Goal: Register for event/course

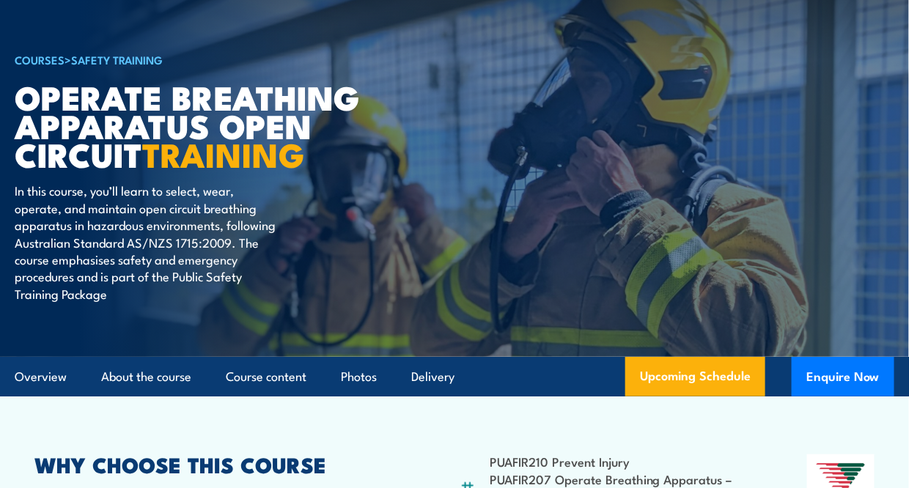
scroll to position [293, 0]
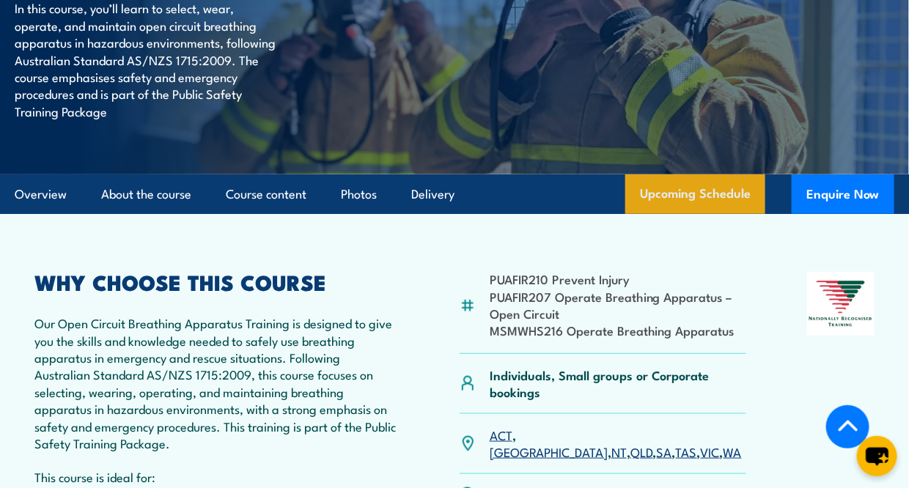
click at [706, 194] on link "Upcoming Schedule" at bounding box center [696, 195] width 140 height 40
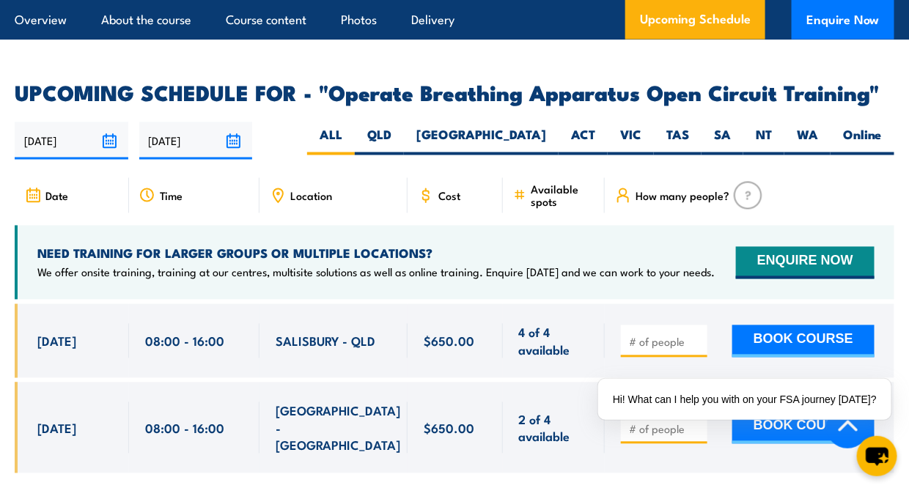
scroll to position [2445, 0]
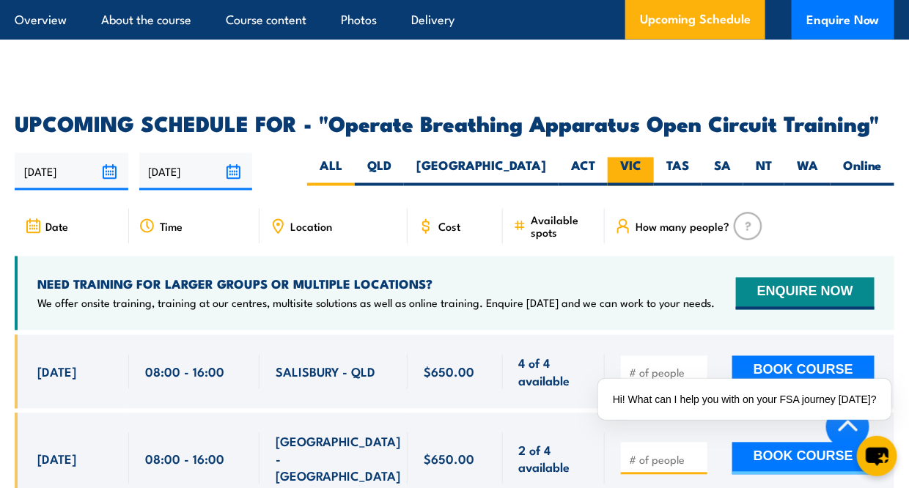
click at [640, 158] on label "VIC" at bounding box center [631, 172] width 46 height 29
click at [642, 158] on input "VIC" at bounding box center [647, 163] width 10 height 10
radio input "true"
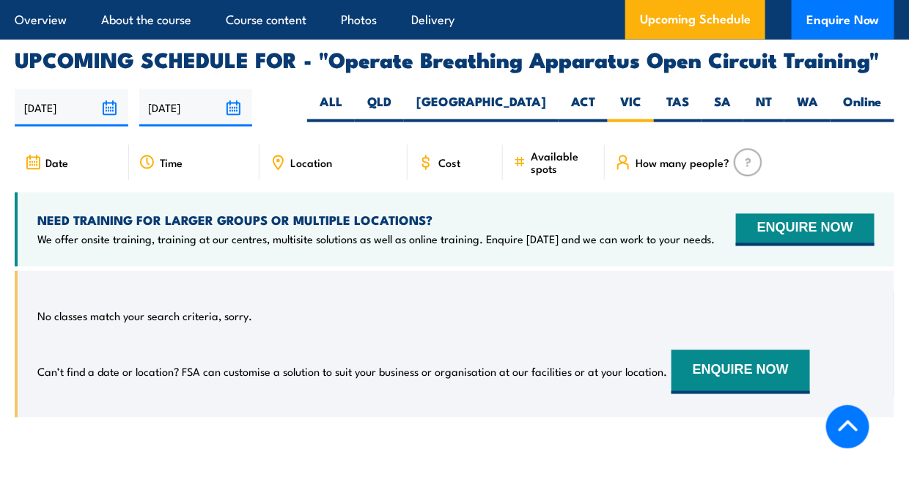
scroll to position [2518, 0]
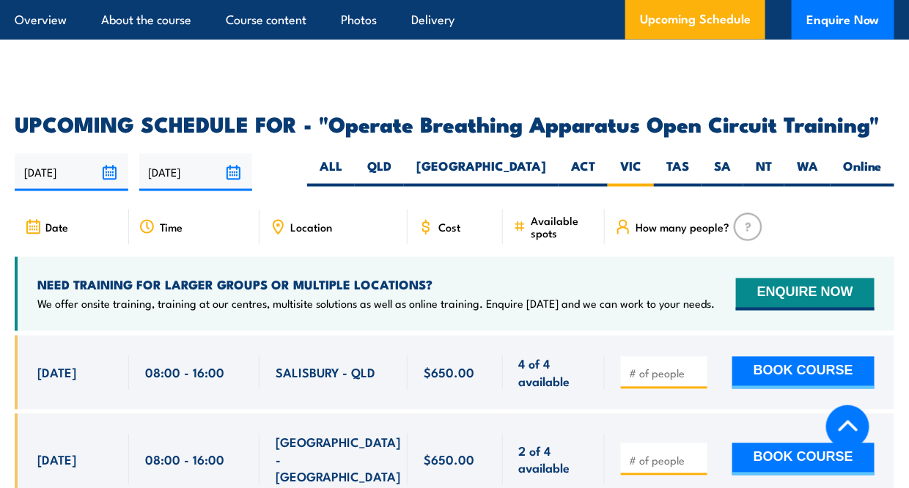
scroll to position [2445, 0]
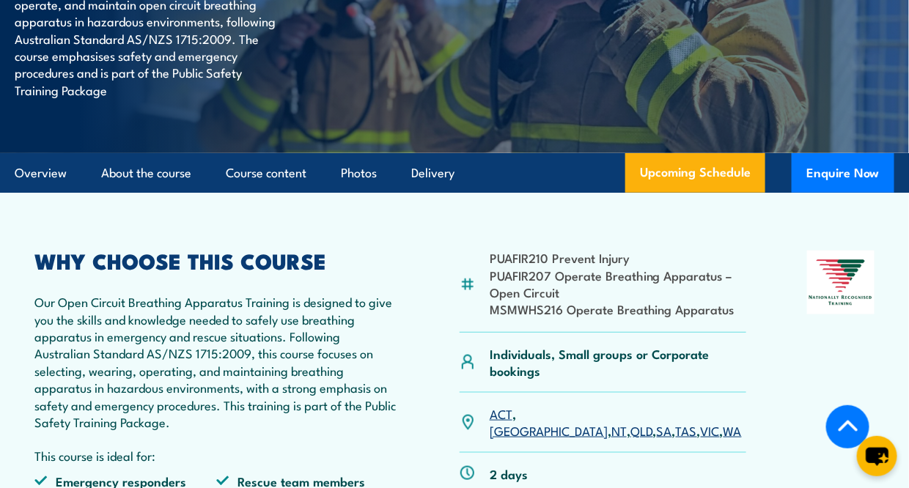
scroll to position [293, 0]
